Goal: Task Accomplishment & Management: Use online tool/utility

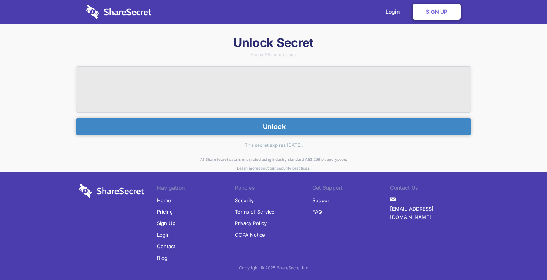
click at [170, 126] on button "Unlock" at bounding box center [273, 126] width 395 height 17
click at [269, 125] on button "Unlock" at bounding box center [273, 126] width 395 height 17
click at [285, 125] on button "Unlock" at bounding box center [273, 126] width 395 height 17
click at [286, 127] on button "Unlock" at bounding box center [273, 126] width 395 height 17
click at [282, 125] on button "Unlock" at bounding box center [273, 126] width 395 height 17
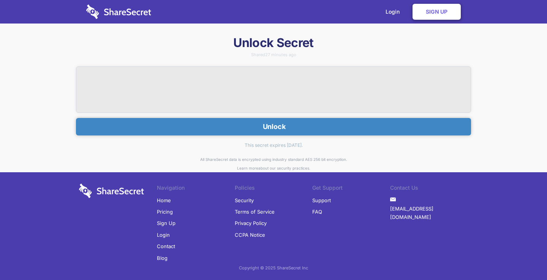
click at [273, 126] on button "Unlock" at bounding box center [273, 126] width 395 height 17
click at [265, 125] on button "Unlock" at bounding box center [273, 126] width 395 height 17
click at [280, 126] on button "Unlock" at bounding box center [273, 126] width 395 height 17
click at [296, 129] on button "Unlock" at bounding box center [273, 126] width 395 height 17
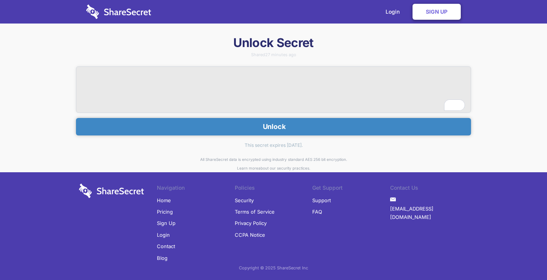
click at [265, 132] on button "Unlock" at bounding box center [273, 126] width 395 height 17
click at [268, 121] on button "Unlock" at bounding box center [273, 126] width 395 height 17
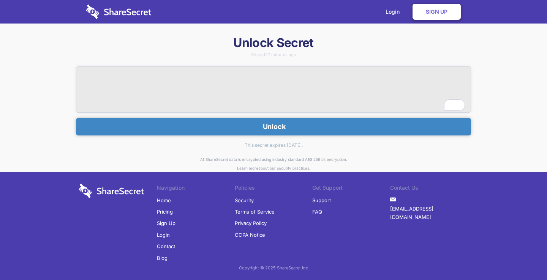
click at [268, 121] on button "Unlock" at bounding box center [273, 126] width 395 height 17
click at [282, 127] on button "Unlock" at bounding box center [273, 126] width 395 height 17
click at [302, 127] on button "Unlock" at bounding box center [273, 126] width 395 height 17
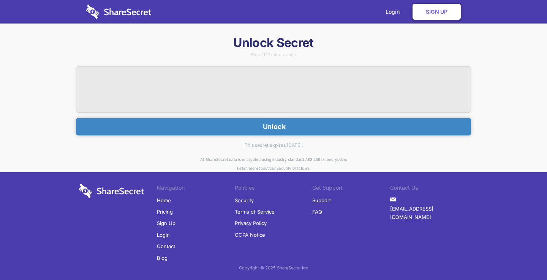
click at [279, 127] on button "Unlock" at bounding box center [273, 126] width 395 height 17
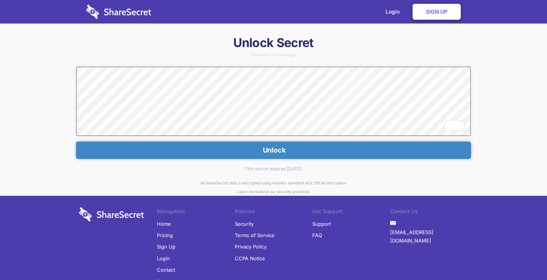
click at [40, 98] on div "Unlock Secret Shared 27 minutes ago Unlock This secret expires in 7 days. All S…" at bounding box center [273, 171] width 547 height 273
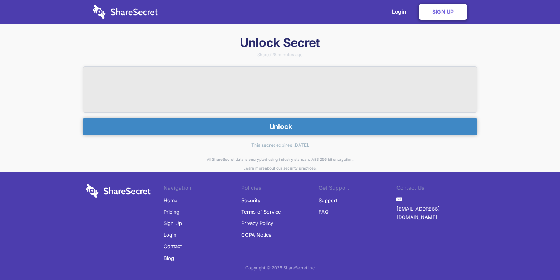
click at [280, 126] on button "Unlock" at bounding box center [280, 126] width 395 height 17
click at [295, 126] on button "Unlock" at bounding box center [280, 126] width 395 height 17
click at [317, 126] on button "Unlock" at bounding box center [280, 126] width 395 height 17
click at [272, 125] on button "Unlock" at bounding box center [280, 126] width 395 height 17
click at [253, 127] on button "Unlock" at bounding box center [280, 126] width 395 height 17
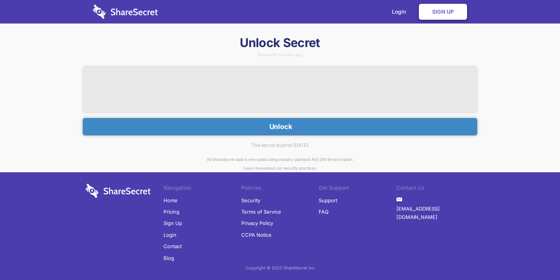
click at [274, 129] on button "Unlock" at bounding box center [280, 126] width 395 height 17
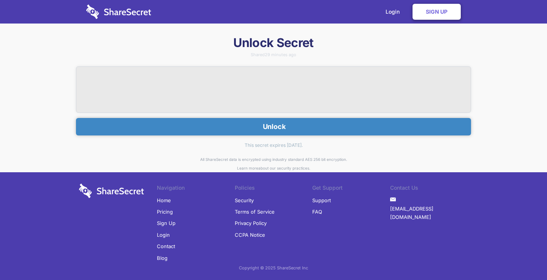
click at [284, 128] on button "Unlock" at bounding box center [273, 126] width 395 height 17
click at [281, 128] on button "Unlock" at bounding box center [273, 126] width 395 height 17
click at [274, 126] on button "Unlock" at bounding box center [273, 126] width 395 height 17
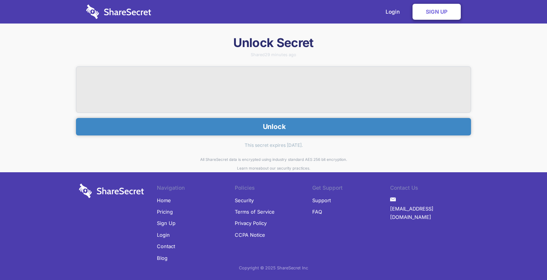
click at [274, 126] on button "Unlock" at bounding box center [273, 126] width 395 height 17
click at [265, 128] on button "Unlock" at bounding box center [273, 126] width 395 height 17
click at [279, 128] on button "Unlock" at bounding box center [273, 126] width 395 height 17
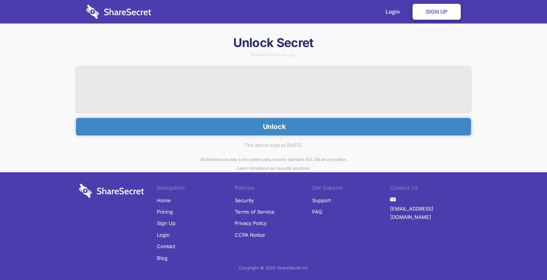
click at [271, 130] on button "Unlock" at bounding box center [273, 126] width 395 height 17
click at [247, 125] on button "Unlock" at bounding box center [273, 126] width 395 height 17
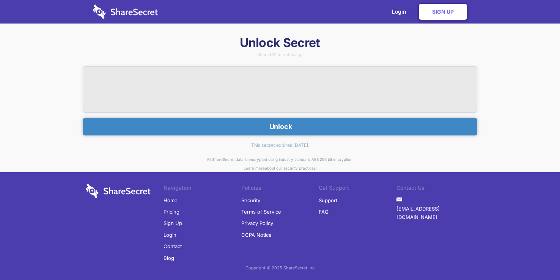
click at [282, 128] on button "Unlock" at bounding box center [280, 126] width 395 height 17
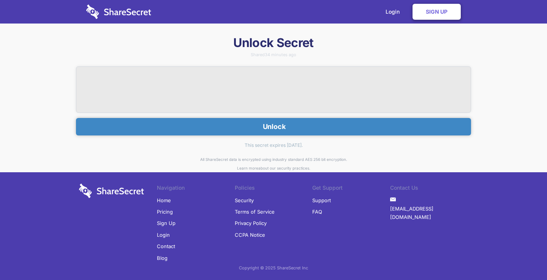
click at [249, 131] on button "Unlock" at bounding box center [273, 126] width 395 height 17
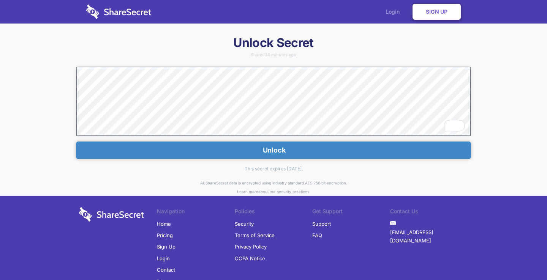
click at [395, 11] on link "Login" at bounding box center [394, 12] width 33 height 24
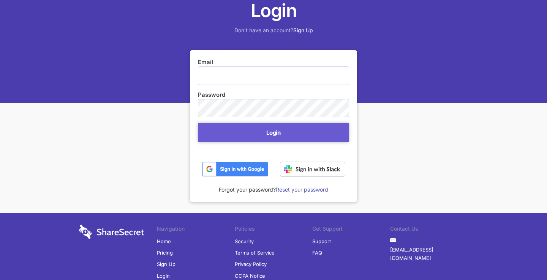
scroll to position [84, 0]
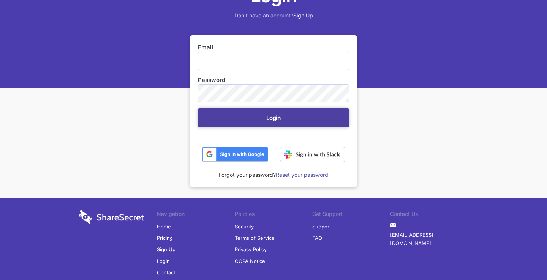
type input "Security@hammercreative.com"
click at [249, 124] on button "Login" at bounding box center [273, 117] width 151 height 19
